Goal: Task Accomplishment & Management: Manage account settings

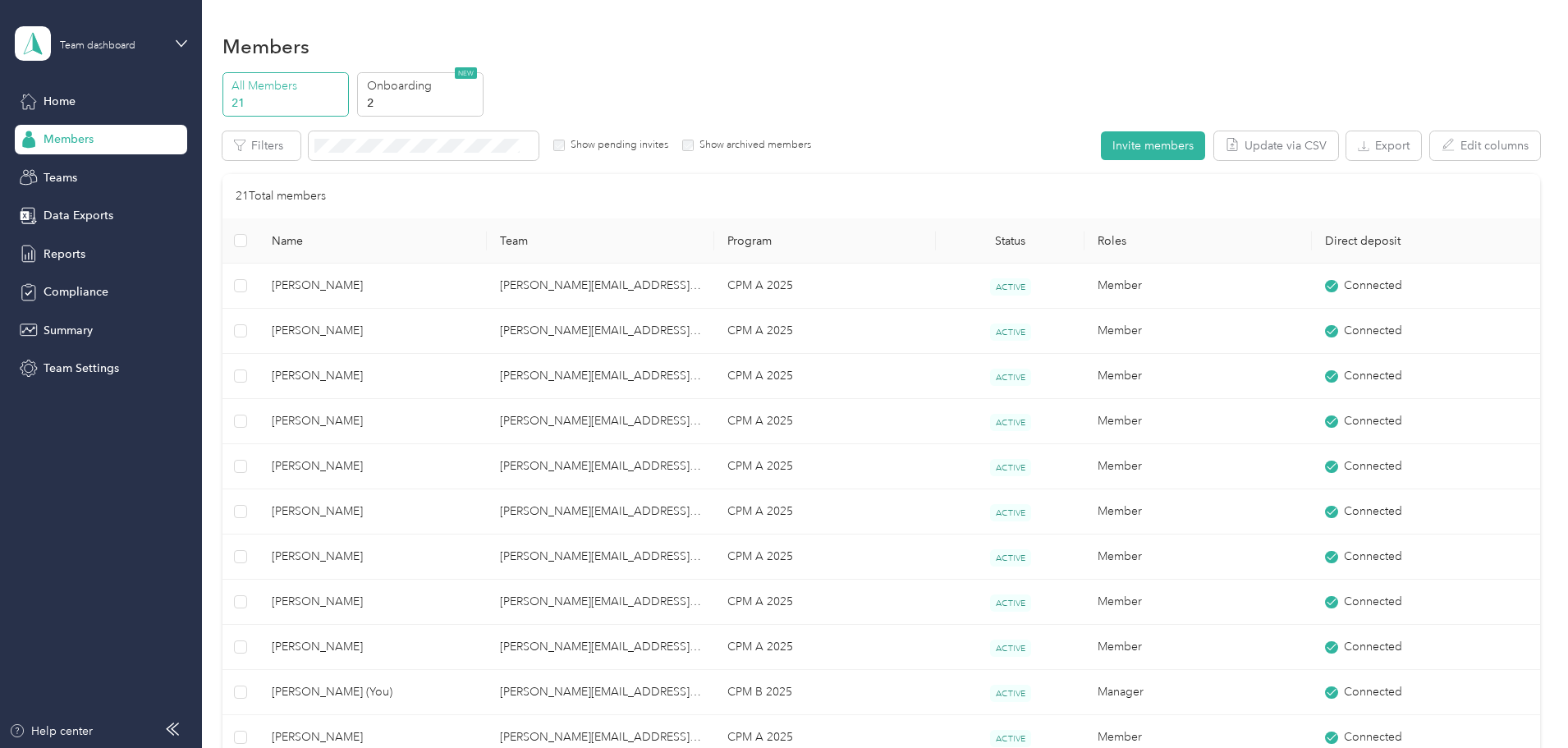
click at [852, 81] on div "All Members 21 Onboarding 2 NEW" at bounding box center [881, 95] width 1318 height 45
click at [275, 340] on div "All Members 21 Onboarding 2 NEW Edit role Edit team Export Selected 0 of 21 mem…" at bounding box center [881, 676] width 1318 height 1207
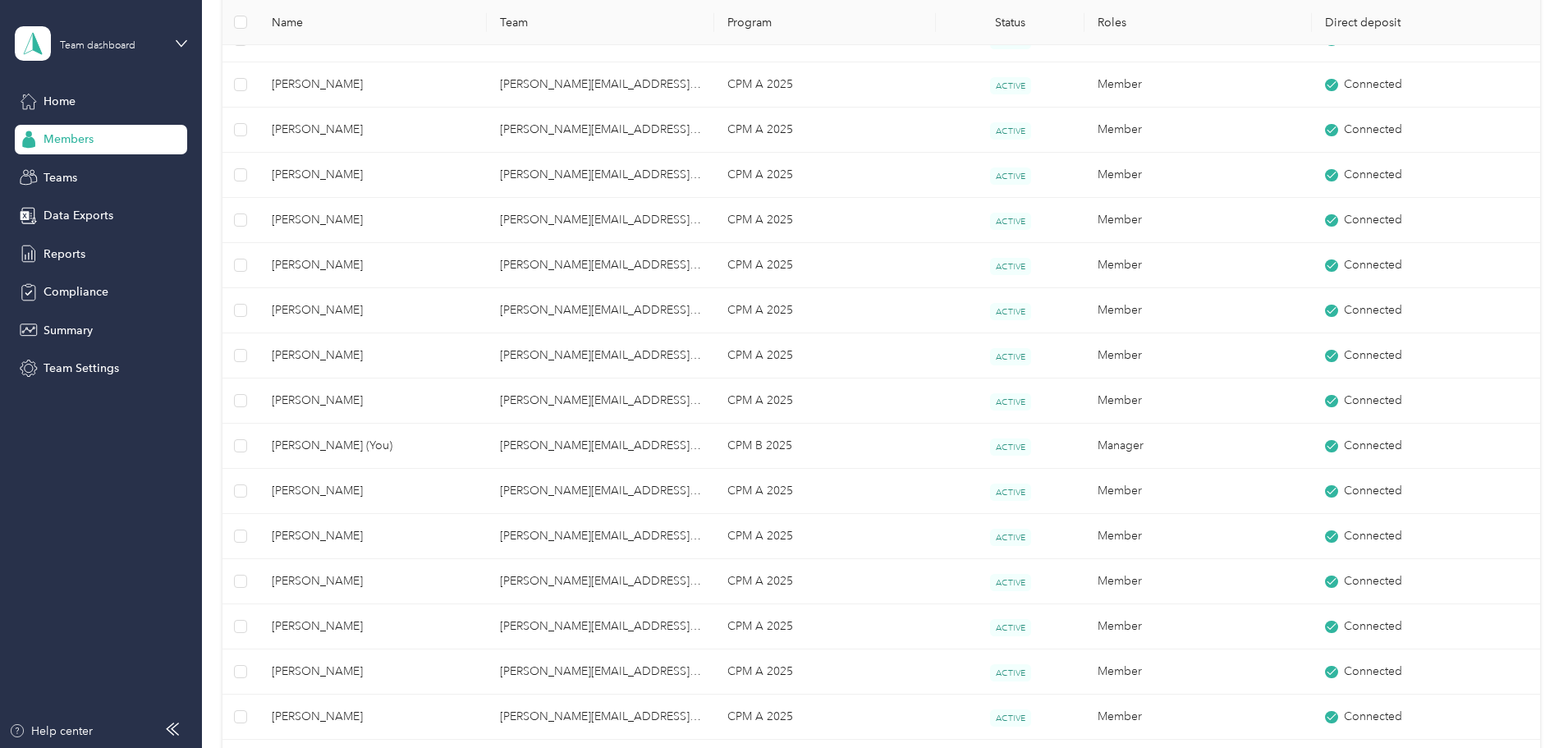
scroll to position [328, 0]
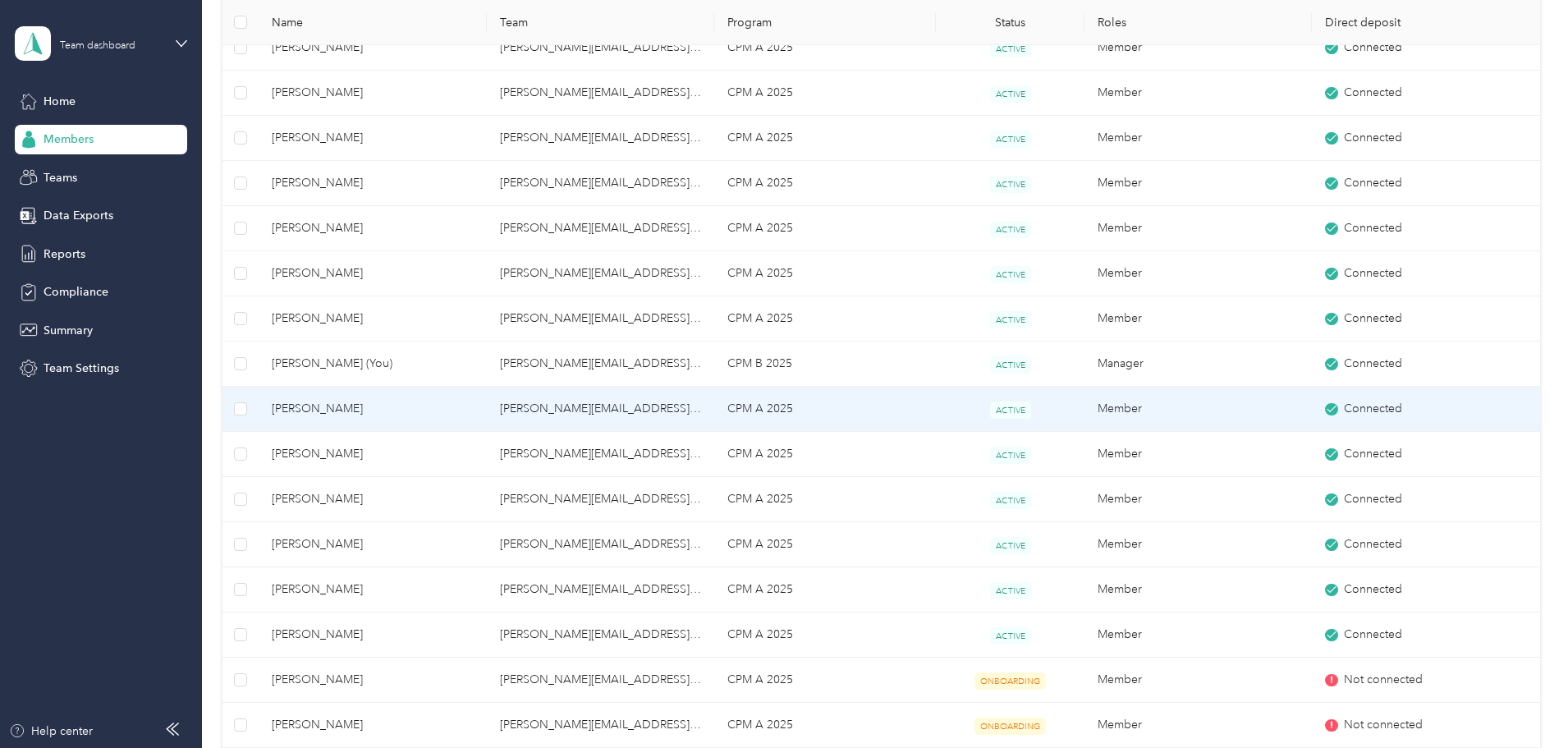
click at [405, 407] on span "[PERSON_NAME]" at bounding box center [372, 409] width 201 height 18
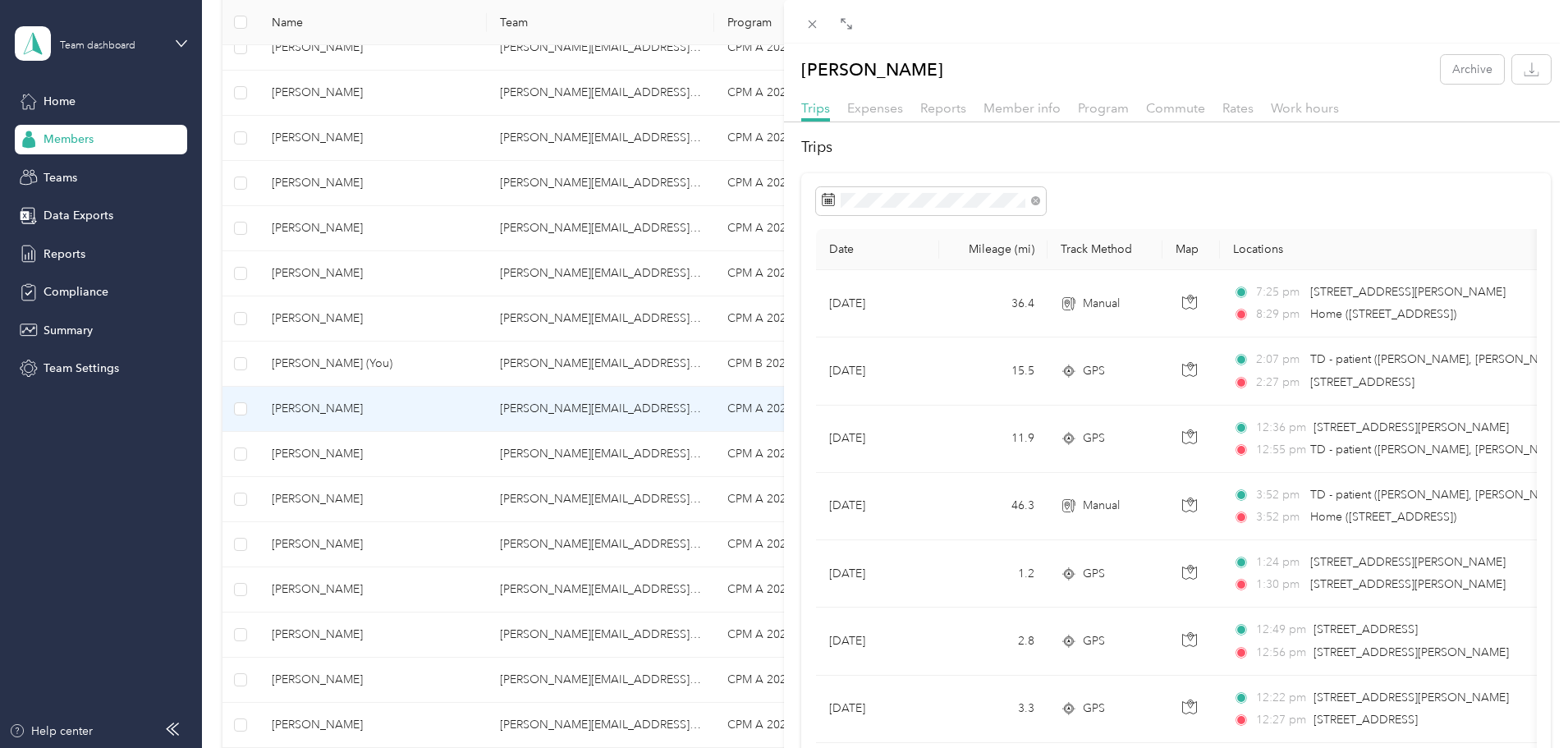
click at [288, 293] on div "[PERSON_NAME] Archive Trips Expenses Reports Member info Program Commute Rates …" at bounding box center [784, 374] width 1568 height 748
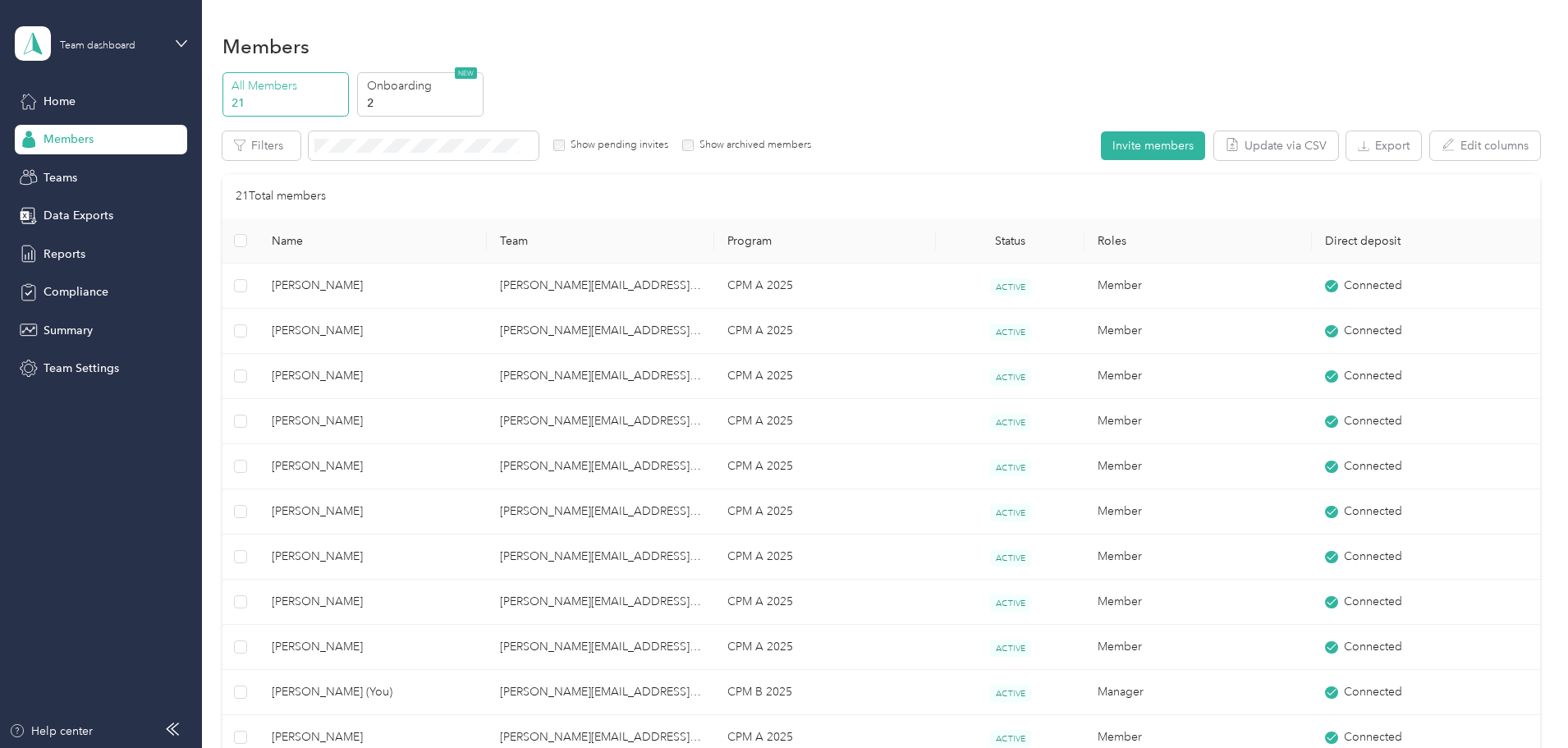
click at [1265, 44] on div "Members" at bounding box center [881, 46] width 1318 height 35
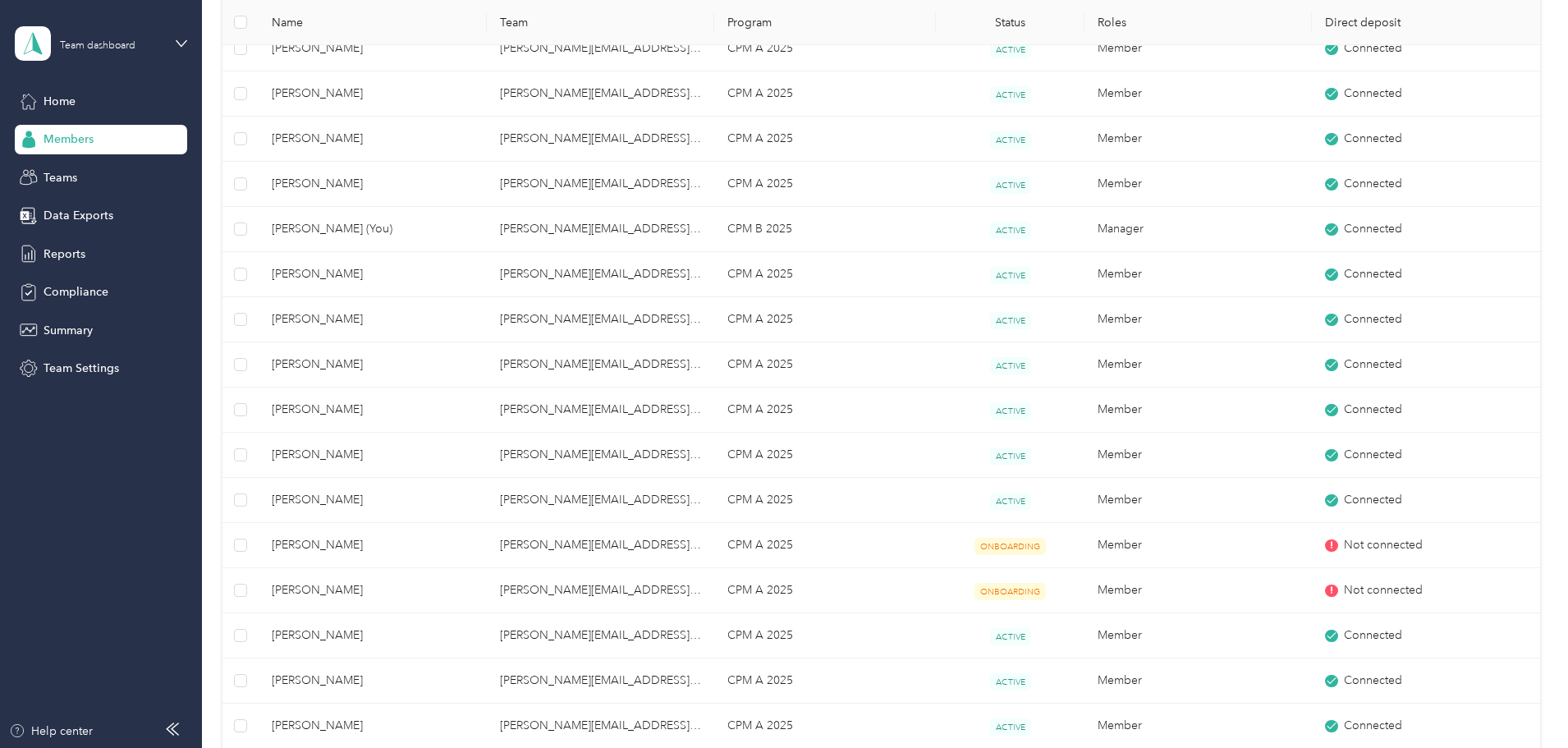
scroll to position [492, 0]
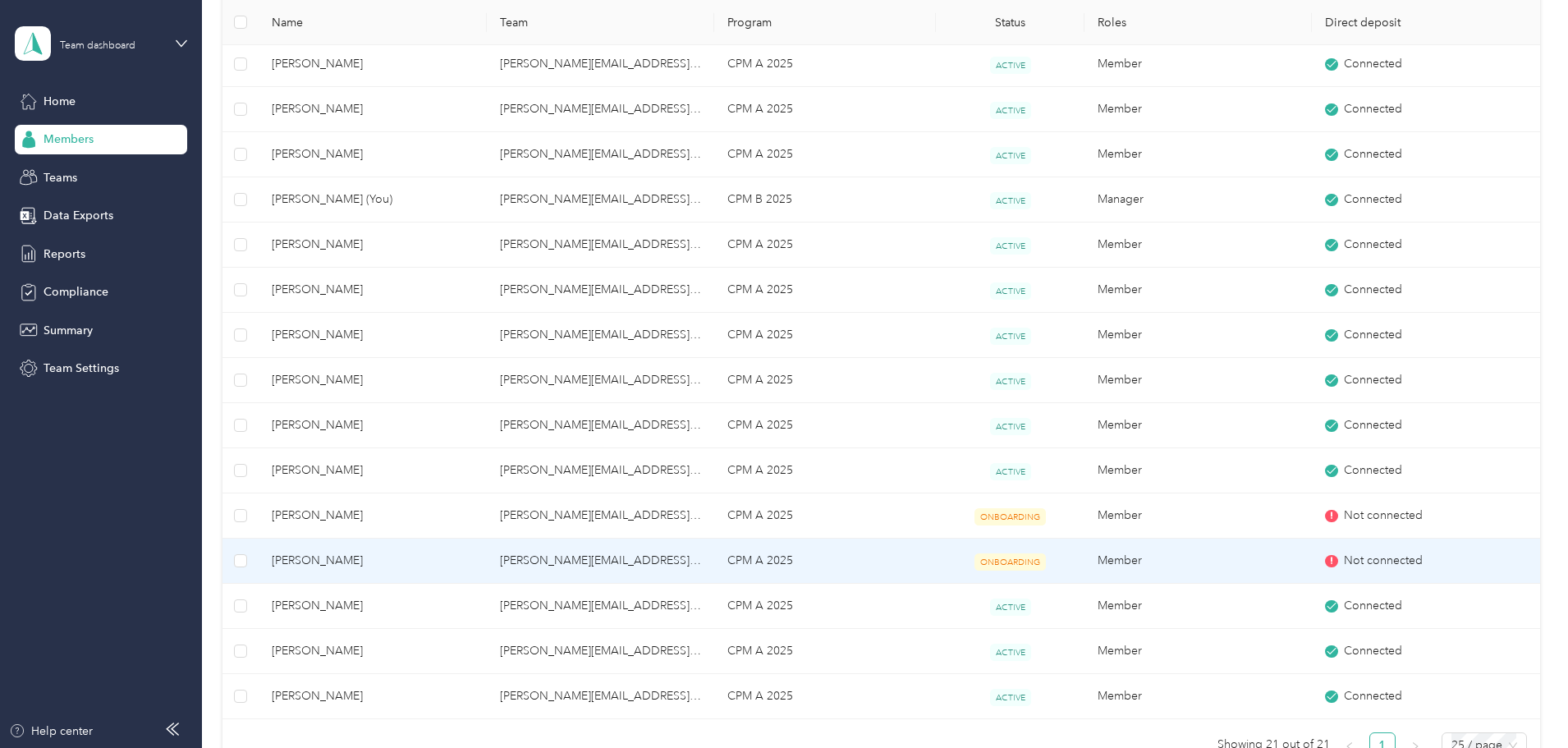
click at [1327, 556] on icon at bounding box center [1332, 561] width 10 height 10
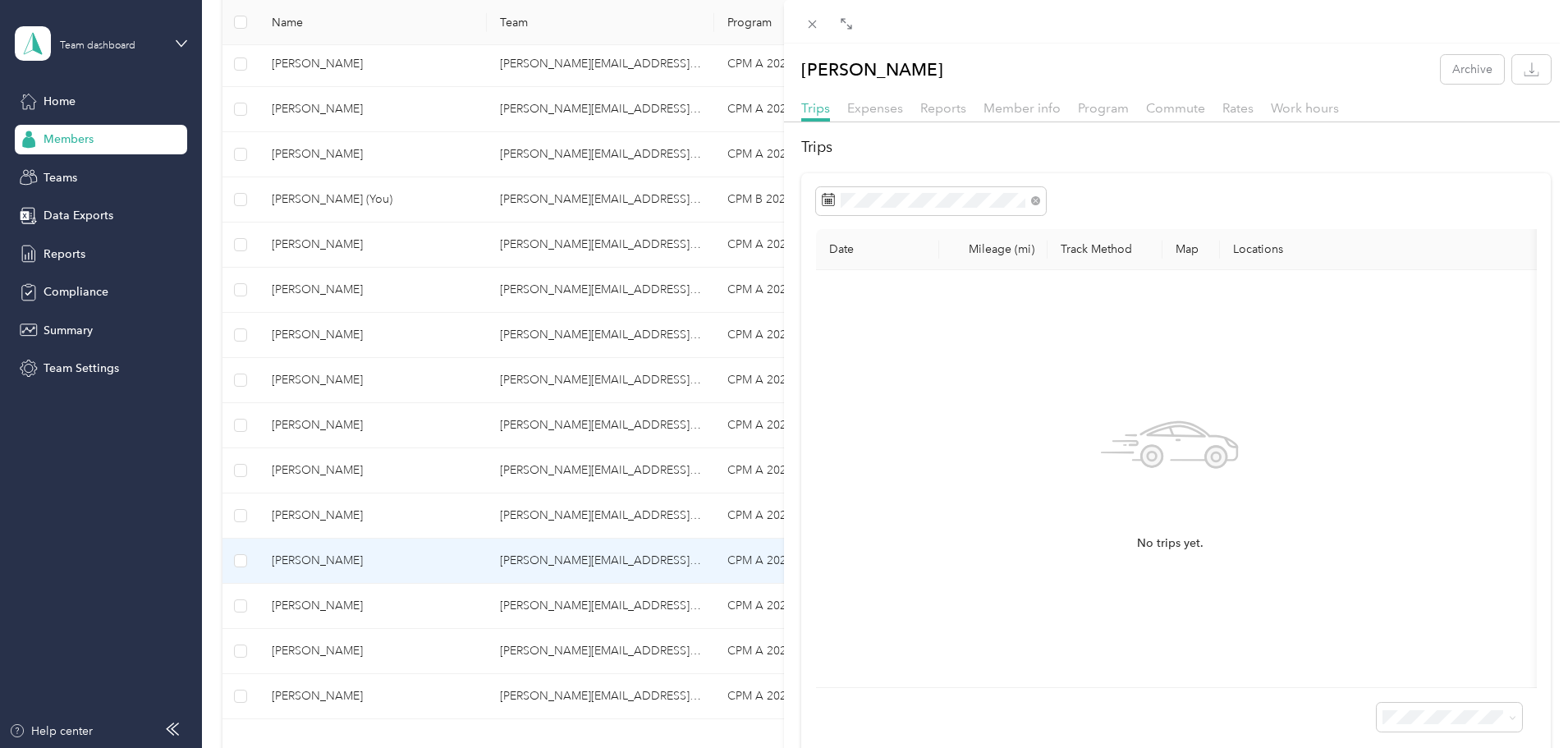
drag, startPoint x: 265, startPoint y: 299, endPoint x: 206, endPoint y: 299, distance: 59.0
click at [264, 301] on div "[PERSON_NAME] Archive Trips Expenses Reports Member info Program Commute Rates …" at bounding box center [784, 374] width 1568 height 748
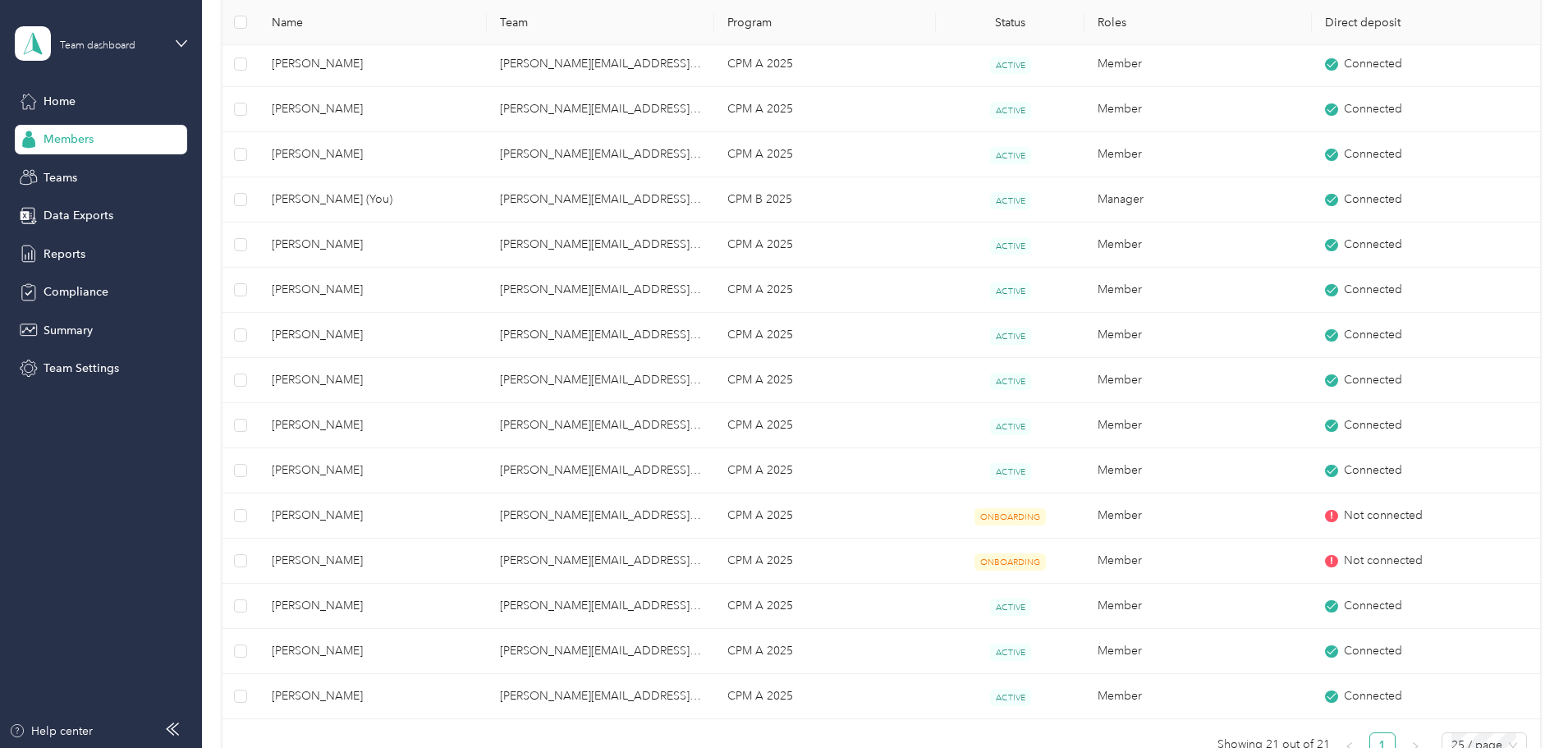
click at [269, 287] on div "All Members 21 Onboarding 2 NEW Edit role Edit team Export Selected 0 of 21 mem…" at bounding box center [881, 183] width 1318 height 1207
click at [93, 286] on span "Compliance" at bounding box center [76, 292] width 65 height 17
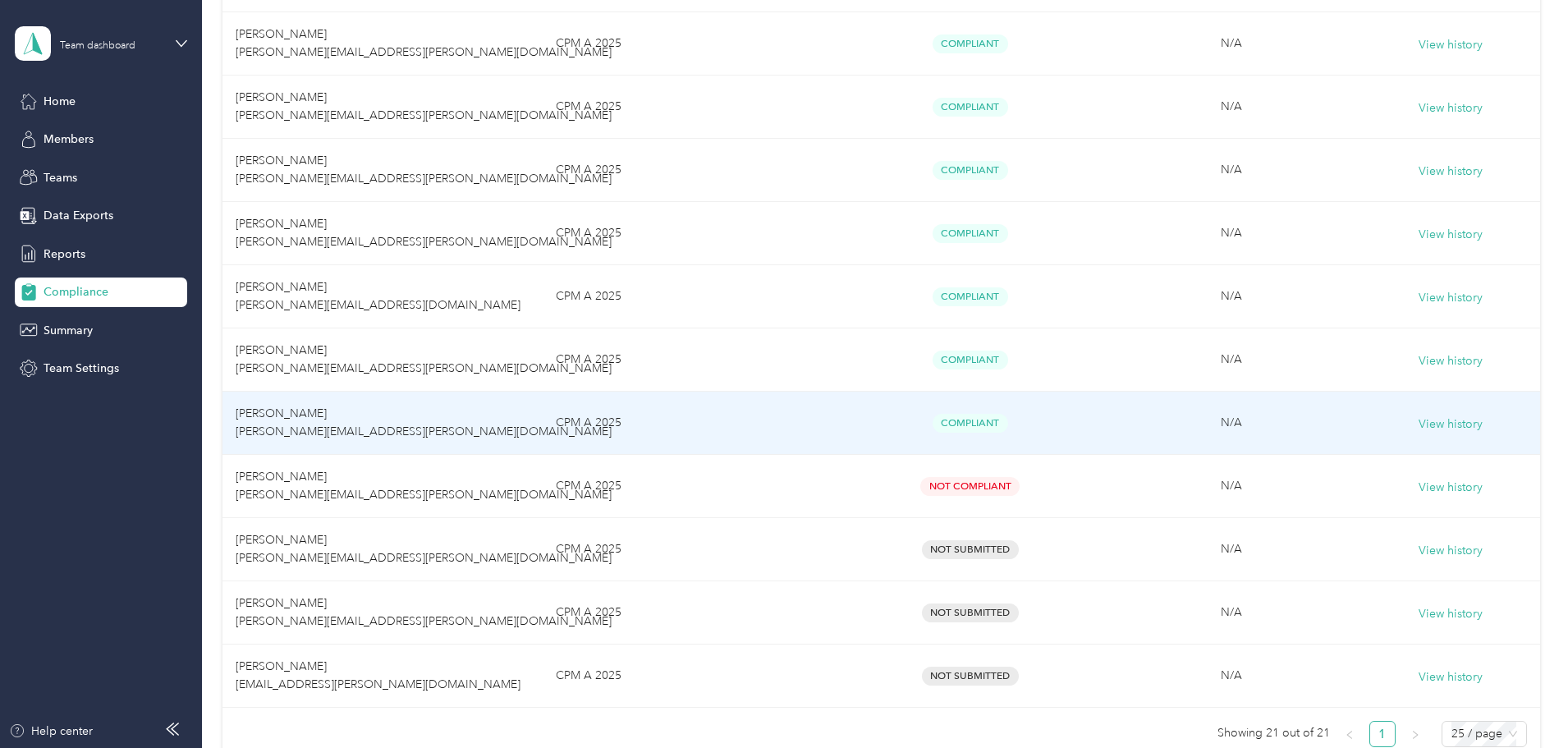
scroll to position [1067, 0]
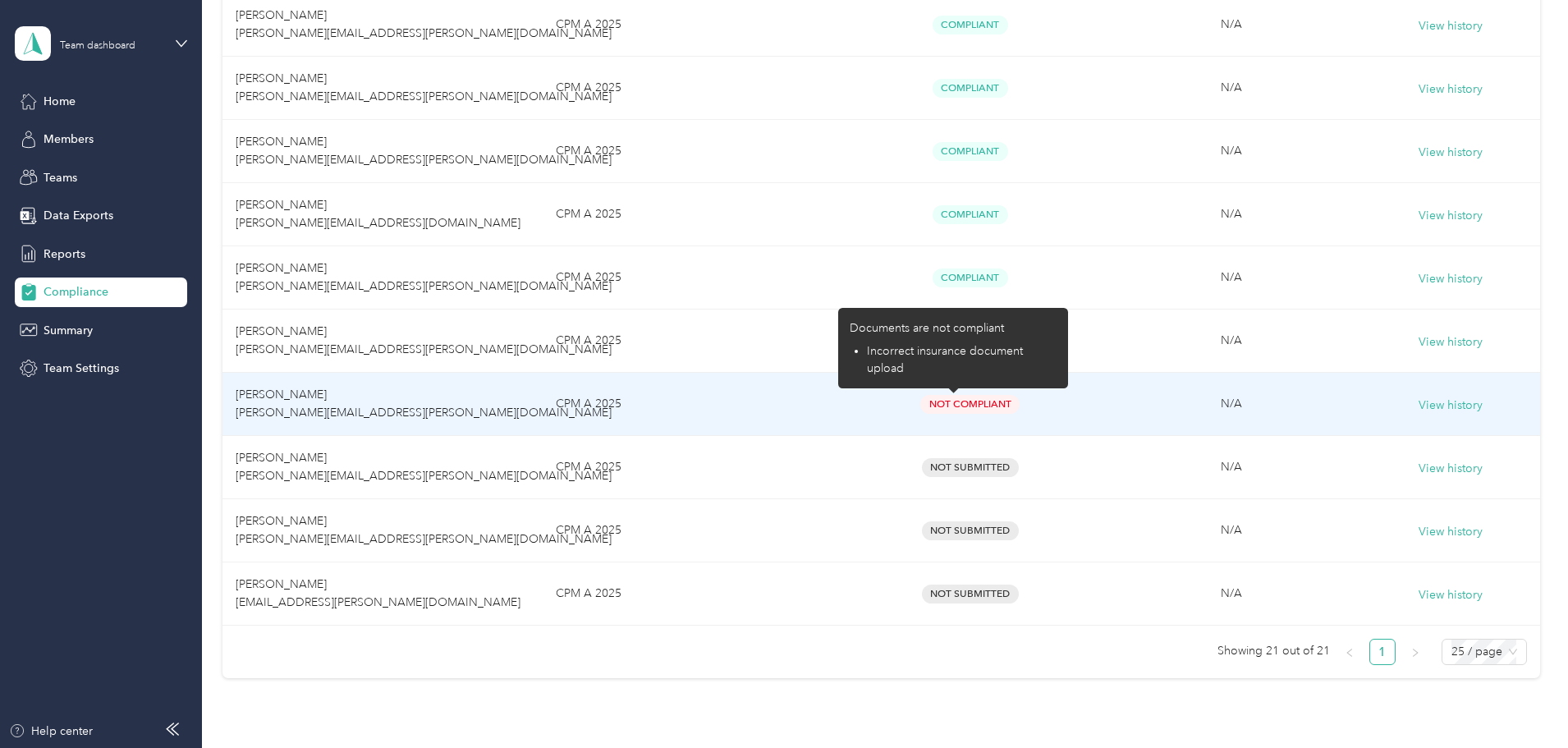
click at [930, 407] on span "Not Compliant" at bounding box center [969, 404] width 99 height 19
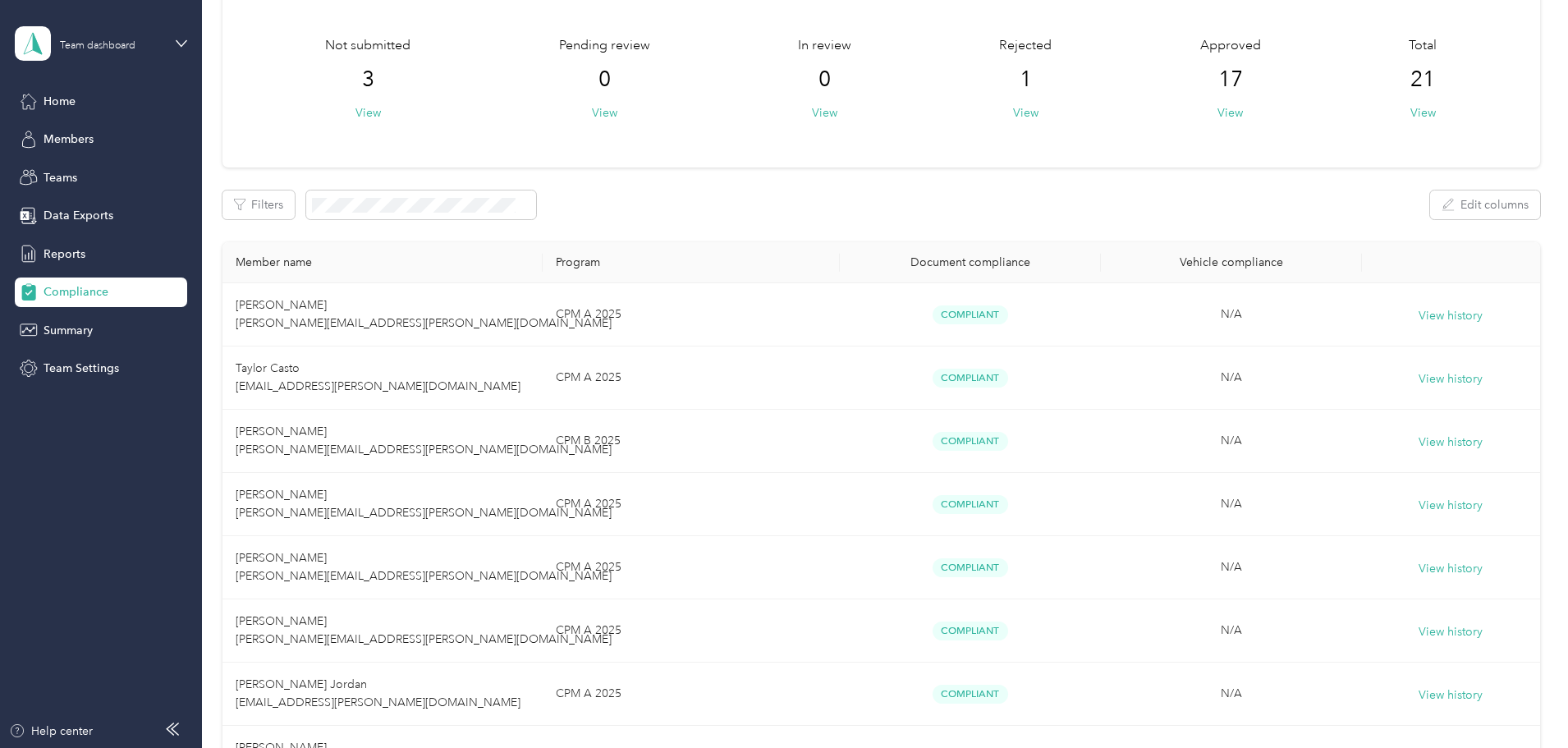
scroll to position [0, 0]
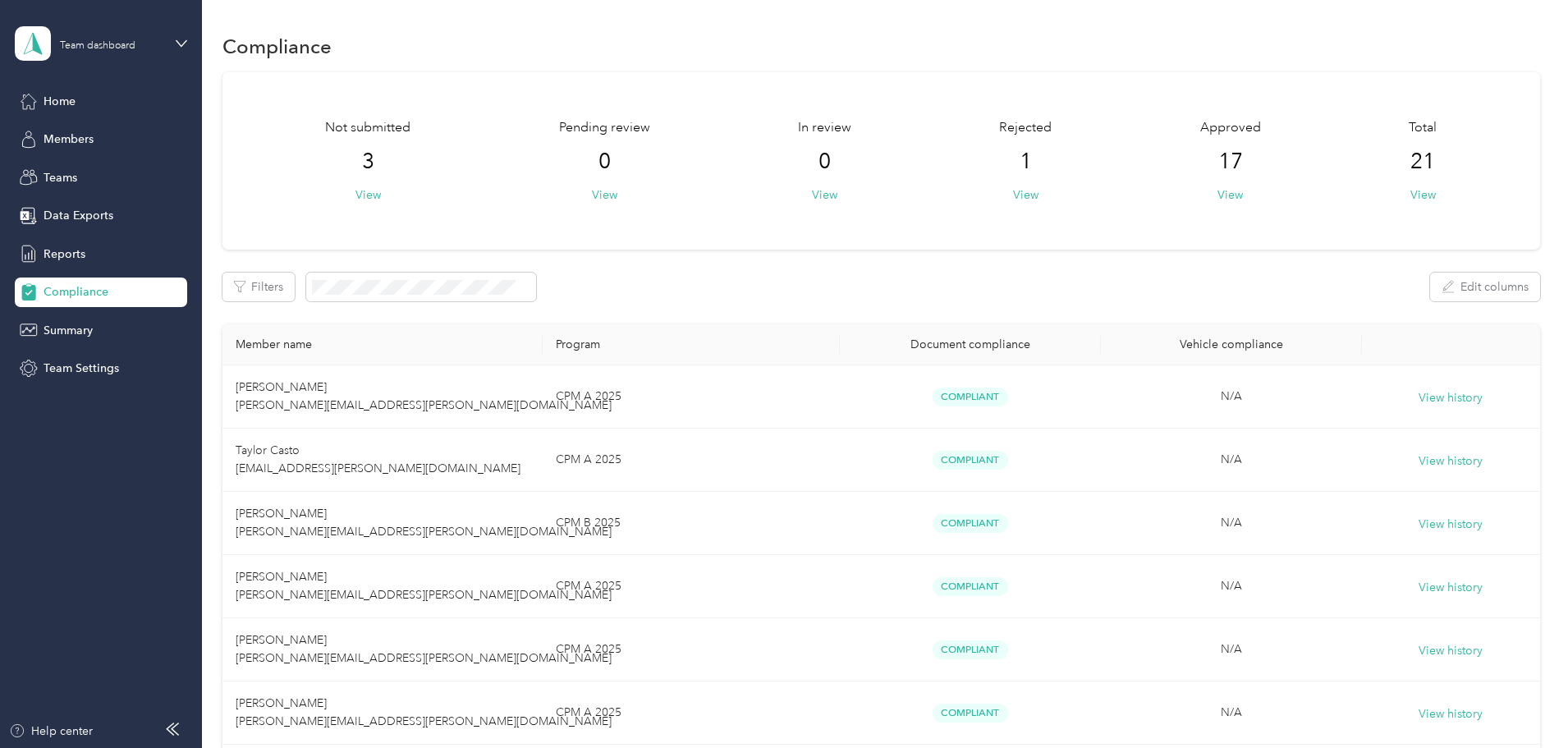
click at [88, 139] on span "Members" at bounding box center [68, 139] width 50 height 17
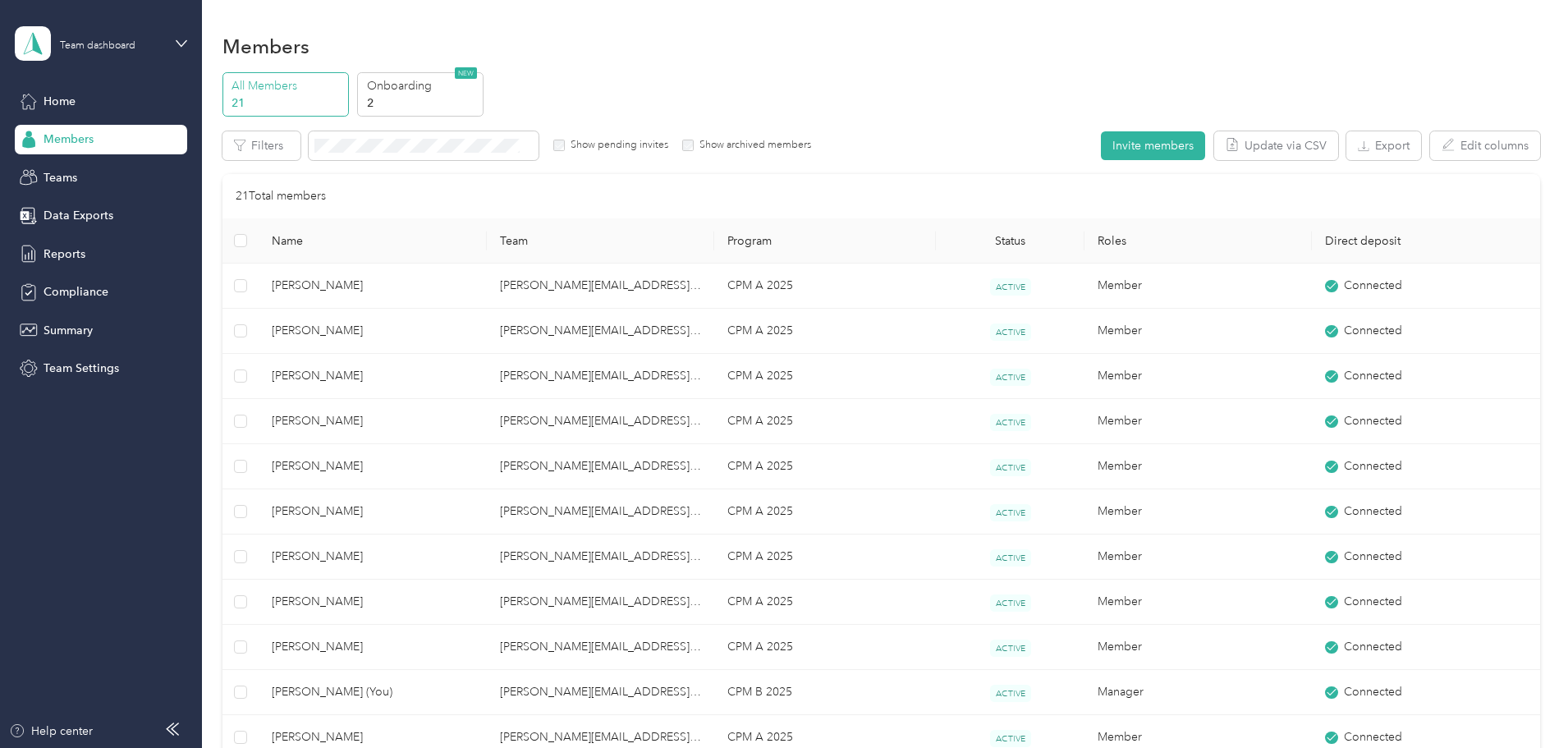
click at [1316, 7] on div "Members All Members 21 Onboarding 2 NEW Edit role Edit team Export Selected 0 o…" at bounding box center [881, 684] width 1358 height 1368
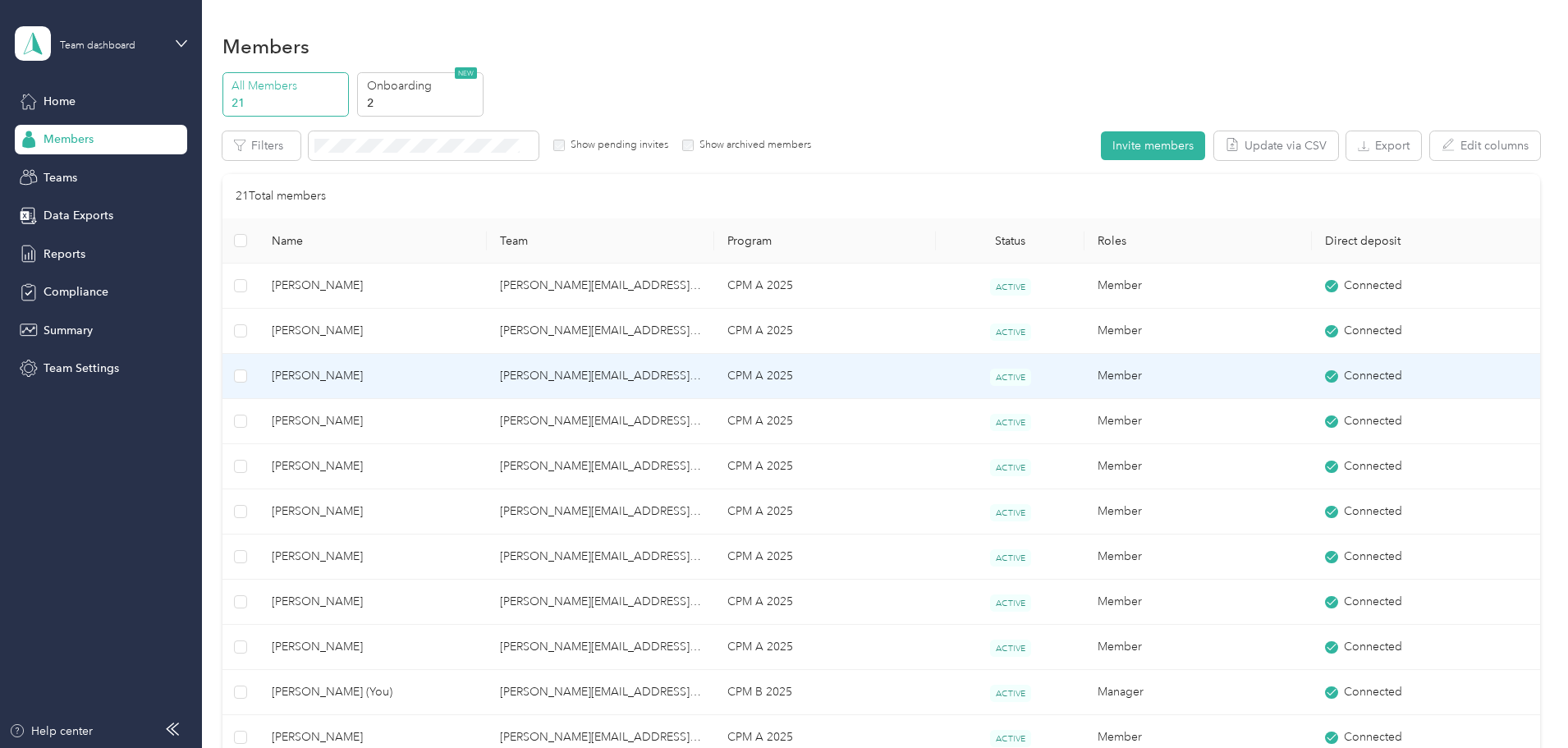
click at [419, 369] on span "[PERSON_NAME]" at bounding box center [372, 376] width 201 height 18
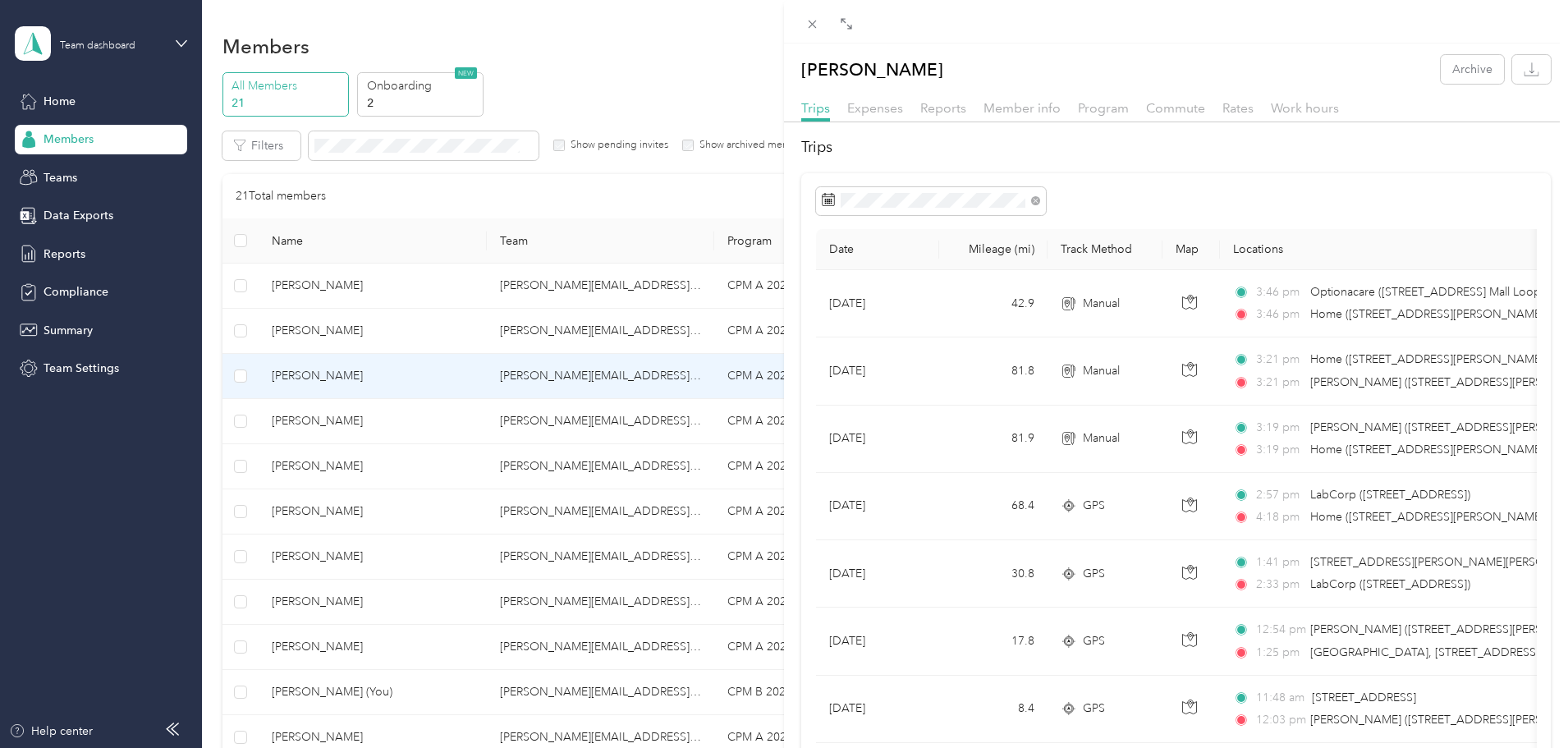
click at [275, 274] on div "[PERSON_NAME] Archive Trips Expenses Reports Member info Program Commute Rates …" at bounding box center [784, 374] width 1568 height 748
